Goal: Transaction & Acquisition: Book appointment/travel/reservation

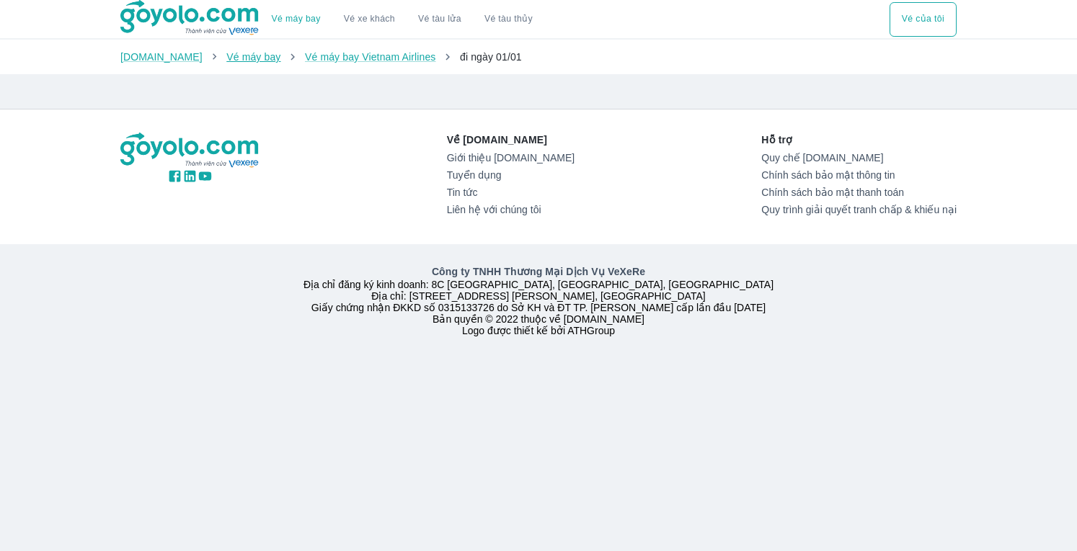
click at [247, 58] on link "Vé máy bay" at bounding box center [253, 57] width 54 height 12
